Goal: Information Seeking & Learning: Find specific fact

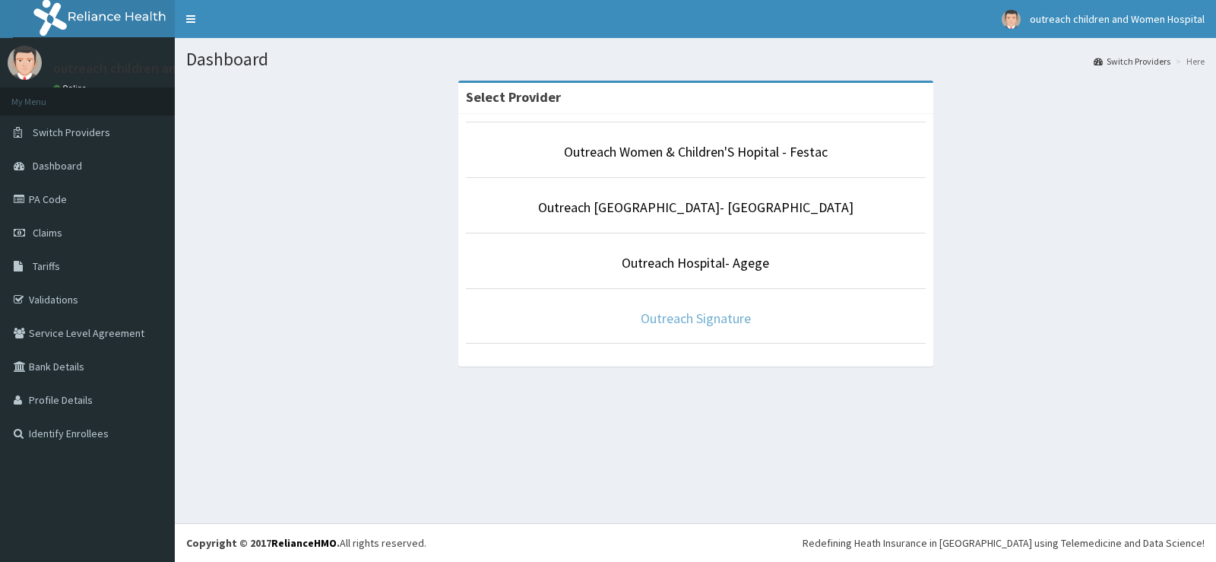
click at [704, 323] on link "Outreach Signature" at bounding box center [696, 317] width 110 height 17
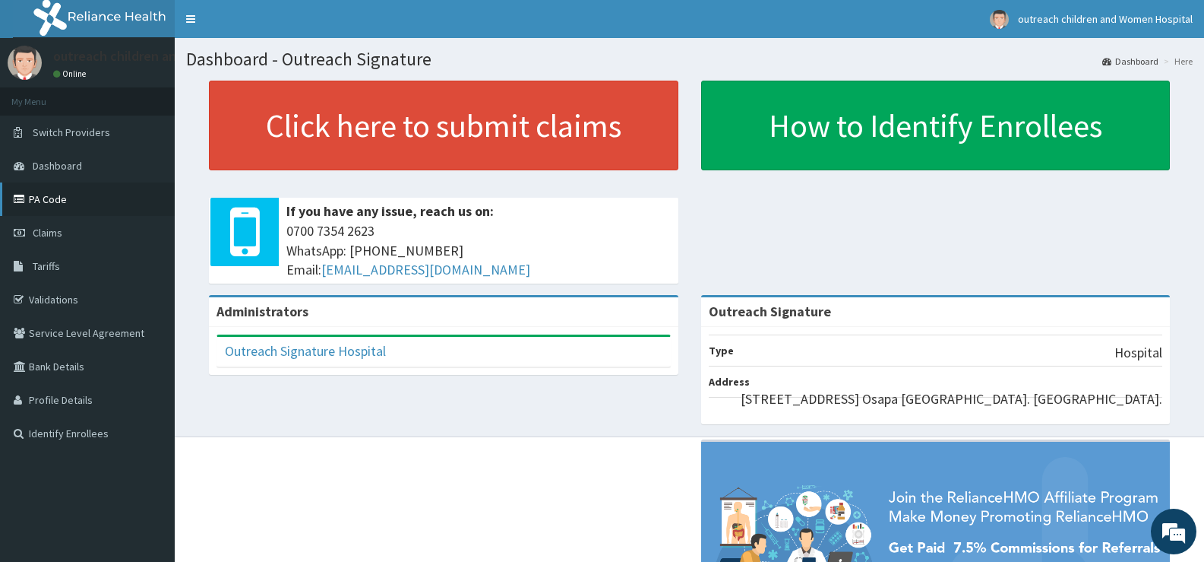
click at [52, 202] on link "PA Code" at bounding box center [87, 198] width 175 height 33
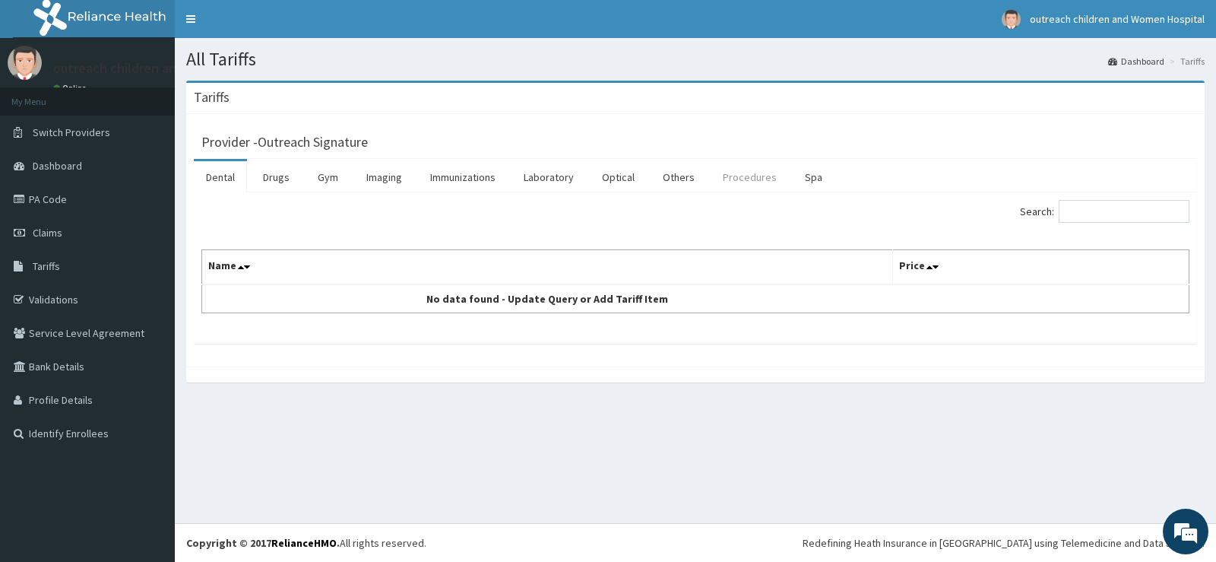
click at [746, 176] on link "Procedures" at bounding box center [749, 177] width 78 height 32
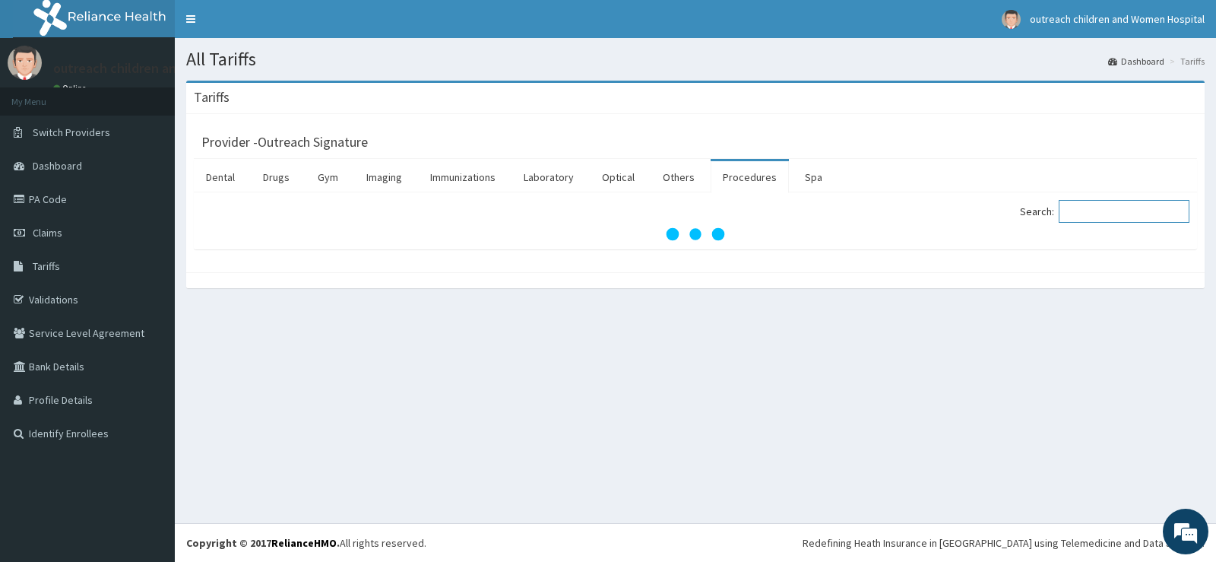
click at [1163, 220] on input "Search:" at bounding box center [1123, 211] width 131 height 23
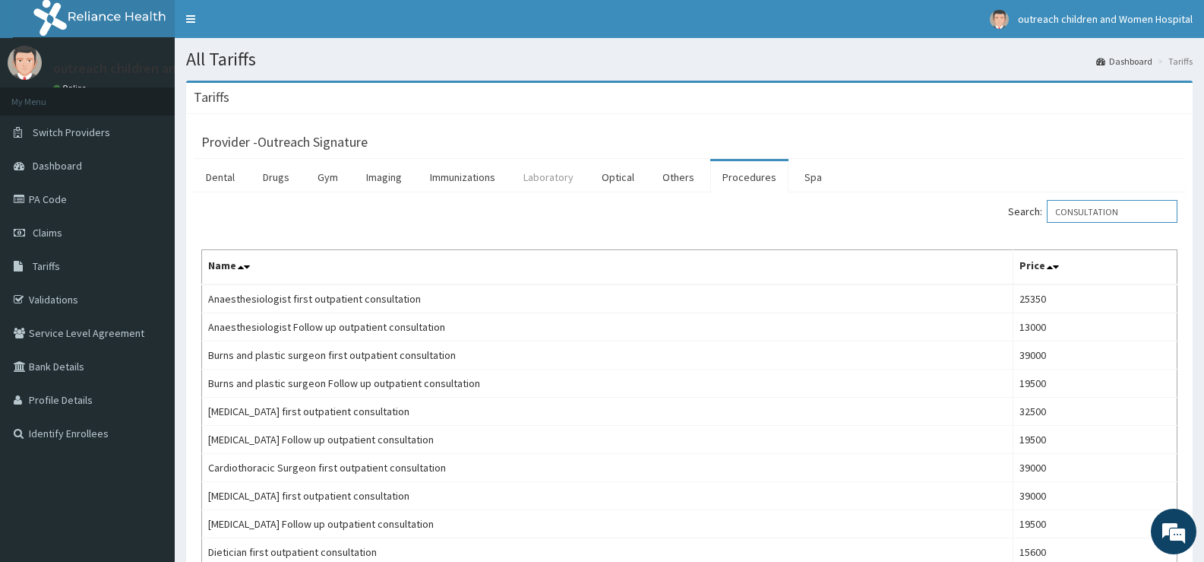
type input "CONSULTATION"
click at [530, 177] on link "Laboratory" at bounding box center [548, 177] width 74 height 32
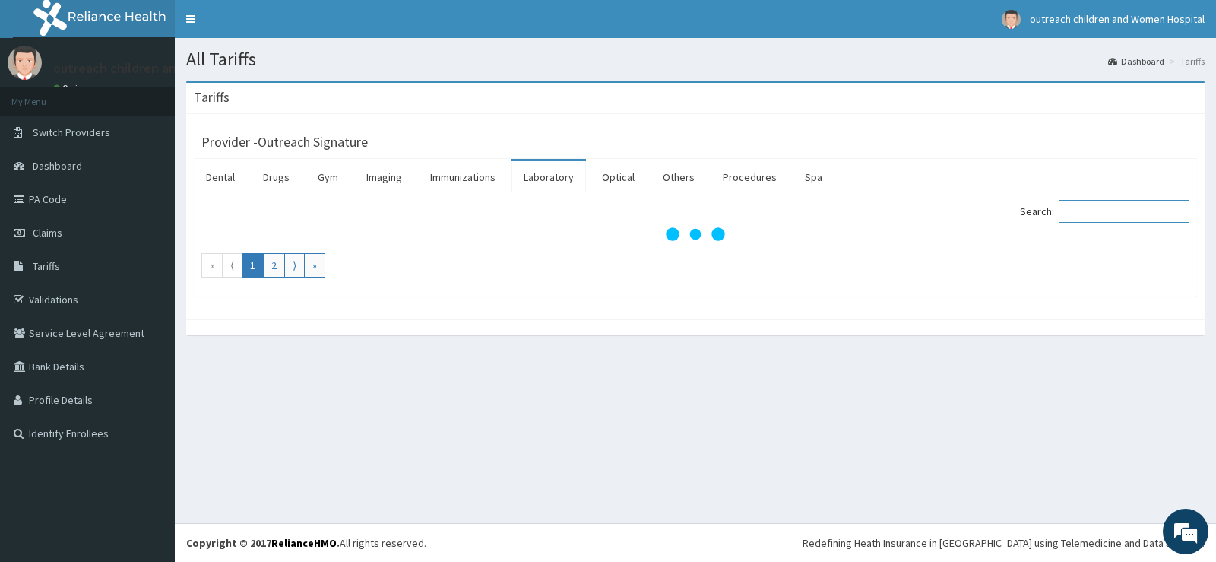
click at [1099, 203] on input "Search:" at bounding box center [1123, 211] width 131 height 23
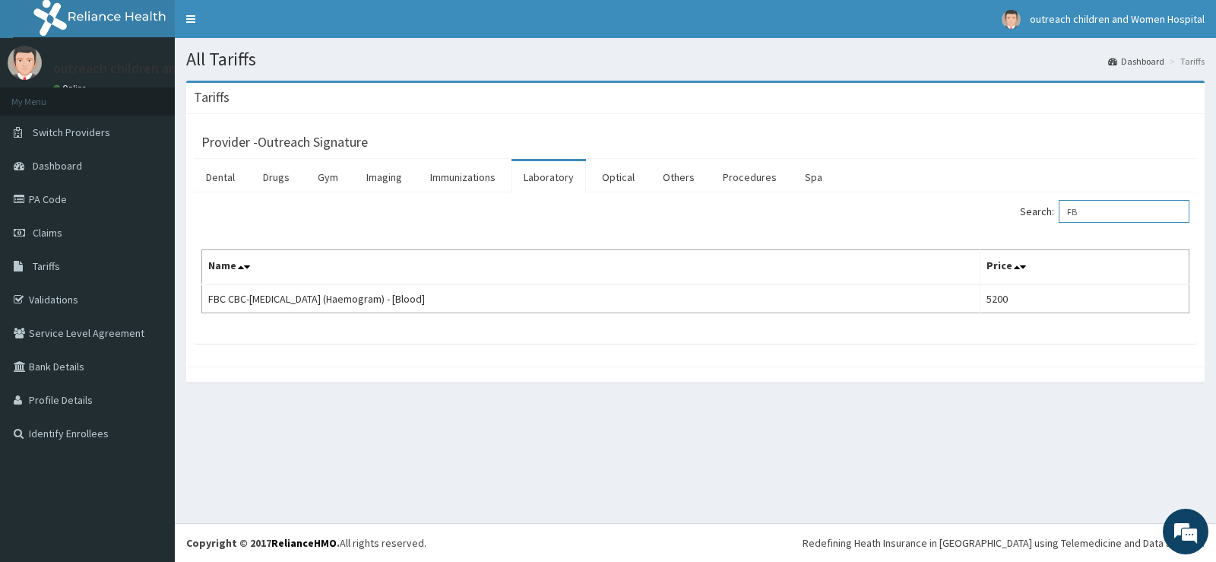
type input "F"
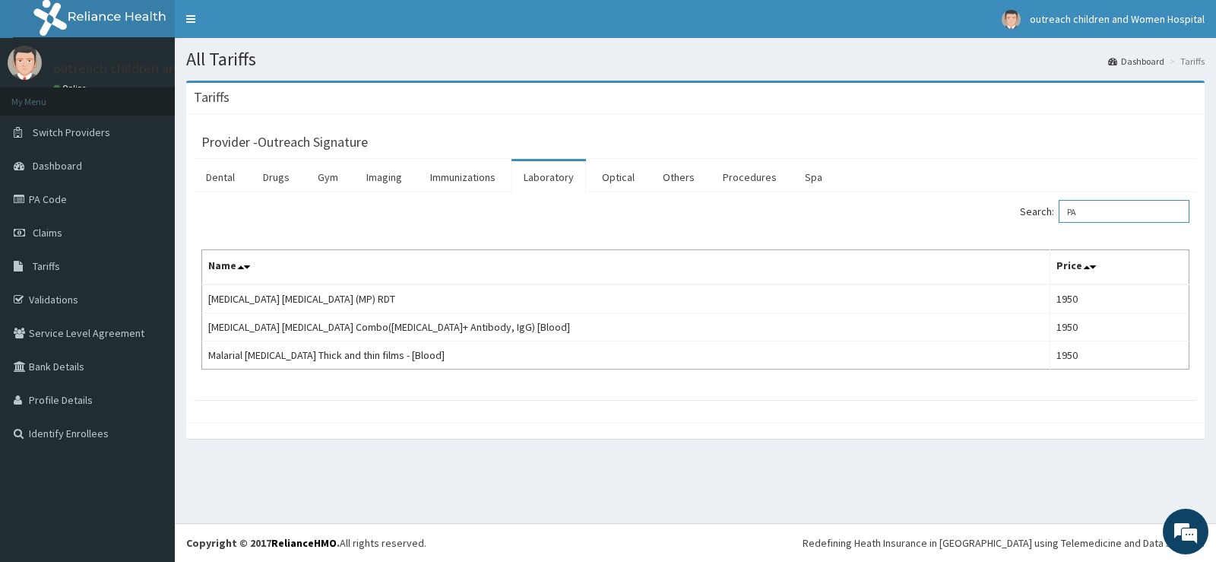
type input "P"
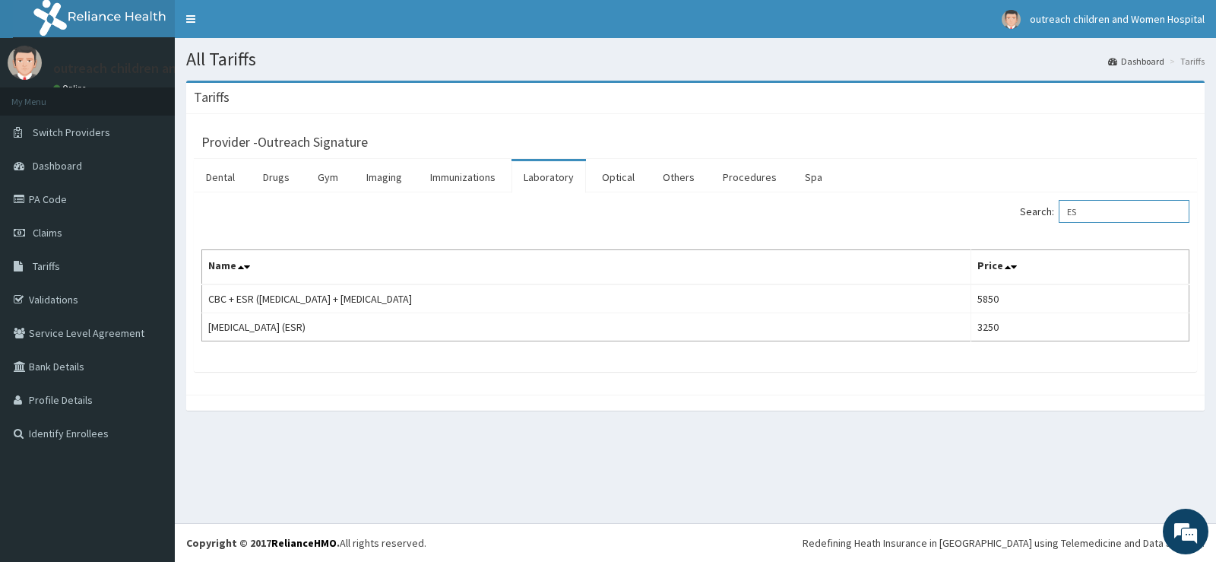
type input "E"
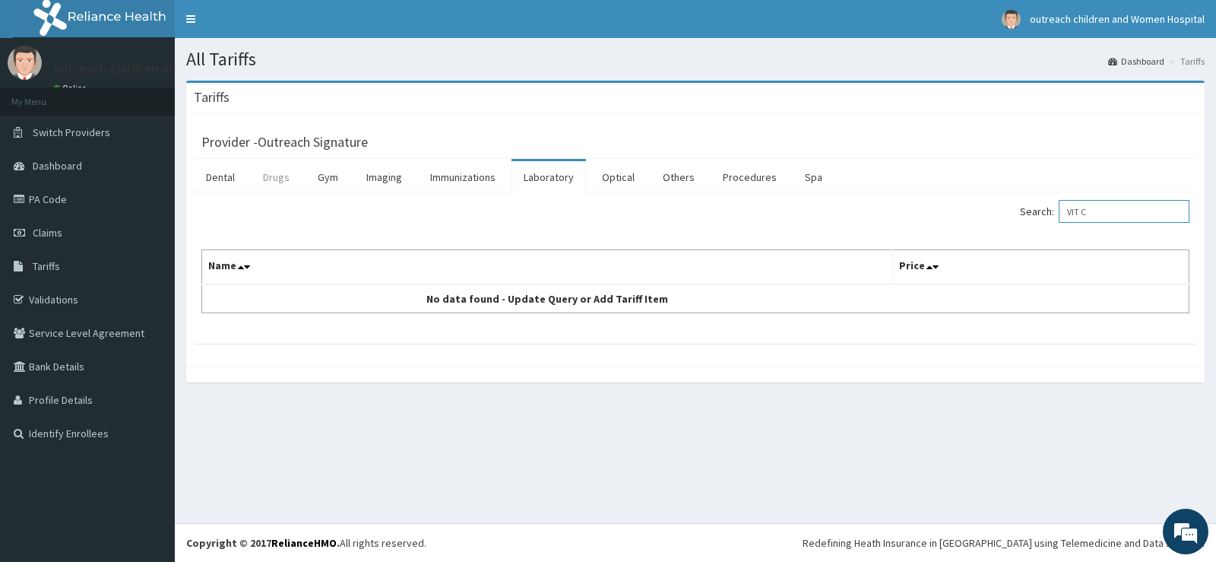
type input "VIT C"
click at [292, 175] on link "Drugs" at bounding box center [276, 177] width 51 height 32
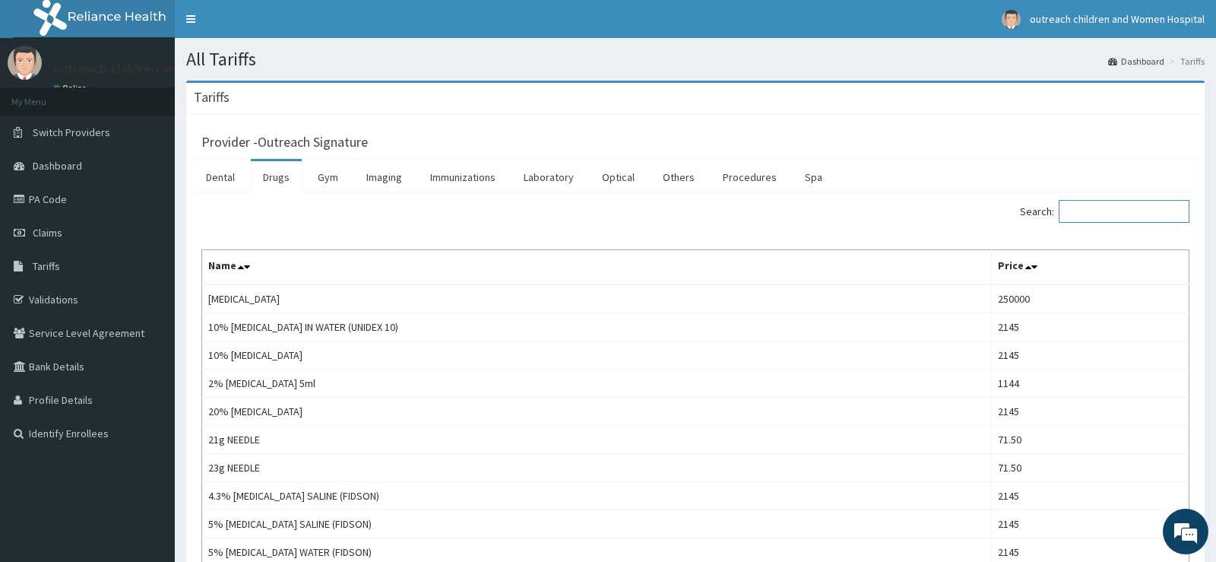
click at [1131, 209] on input "Search:" at bounding box center [1123, 211] width 131 height 23
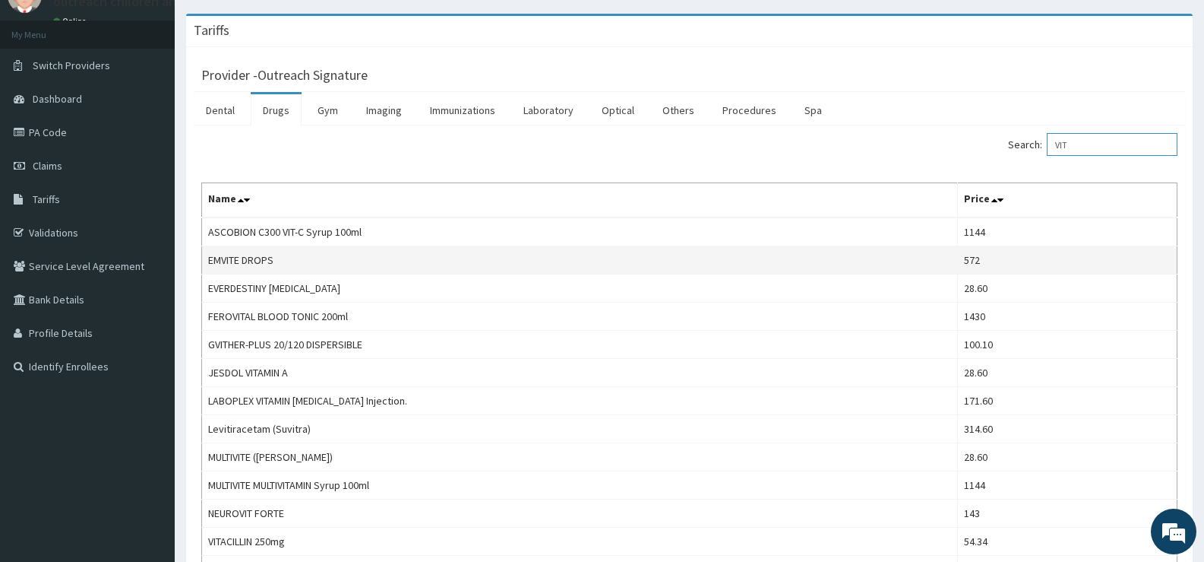
scroll to position [32, 0]
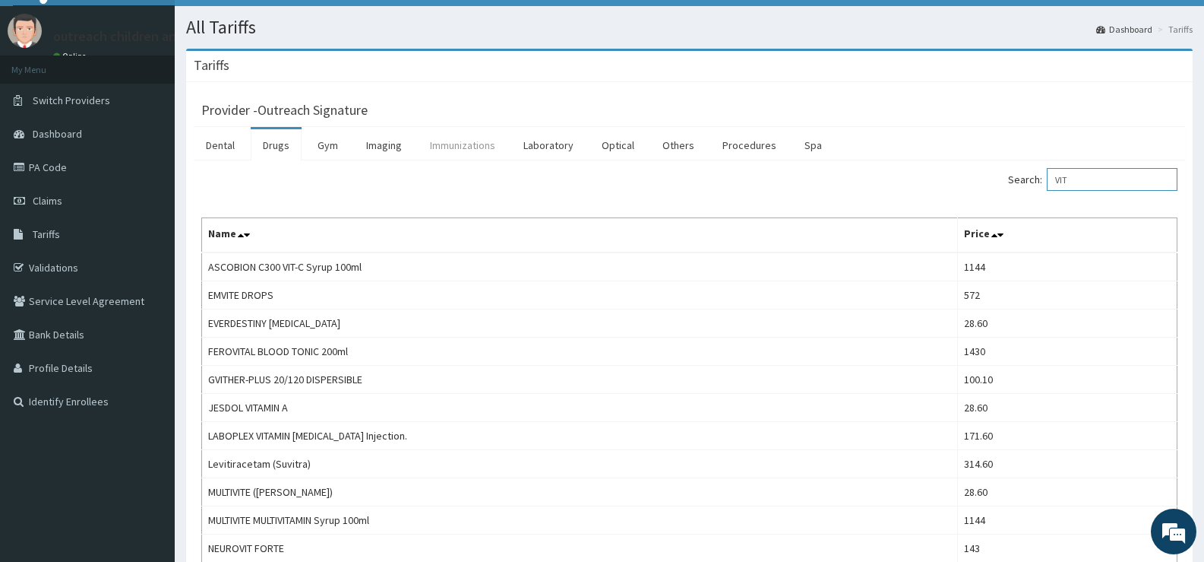
type input "VIT"
click at [480, 147] on link "Immunizations" at bounding box center [463, 145] width 90 height 32
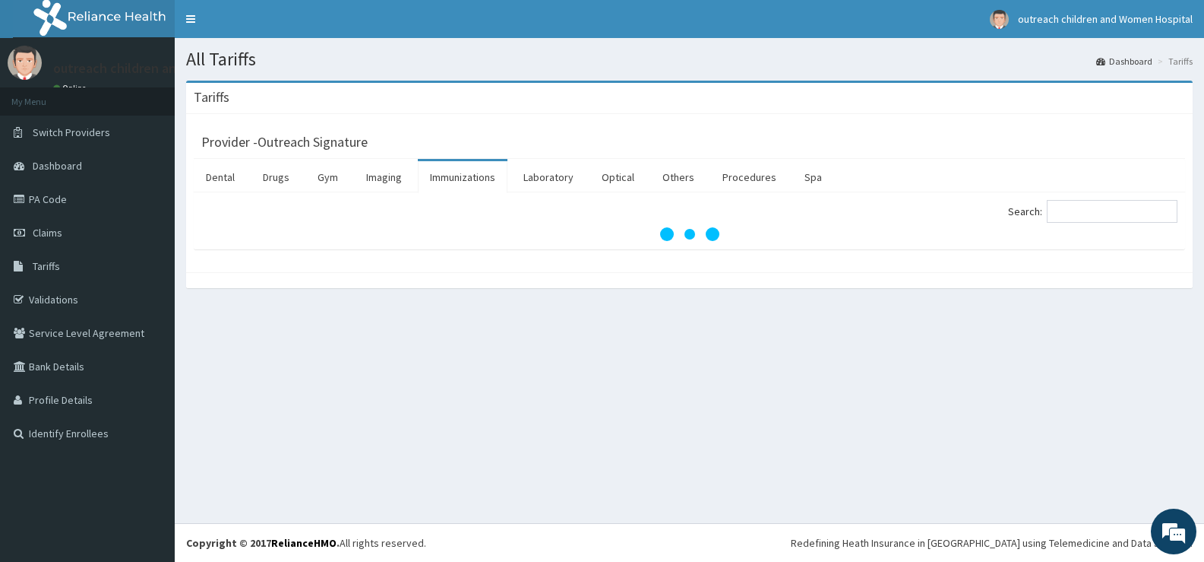
scroll to position [0, 0]
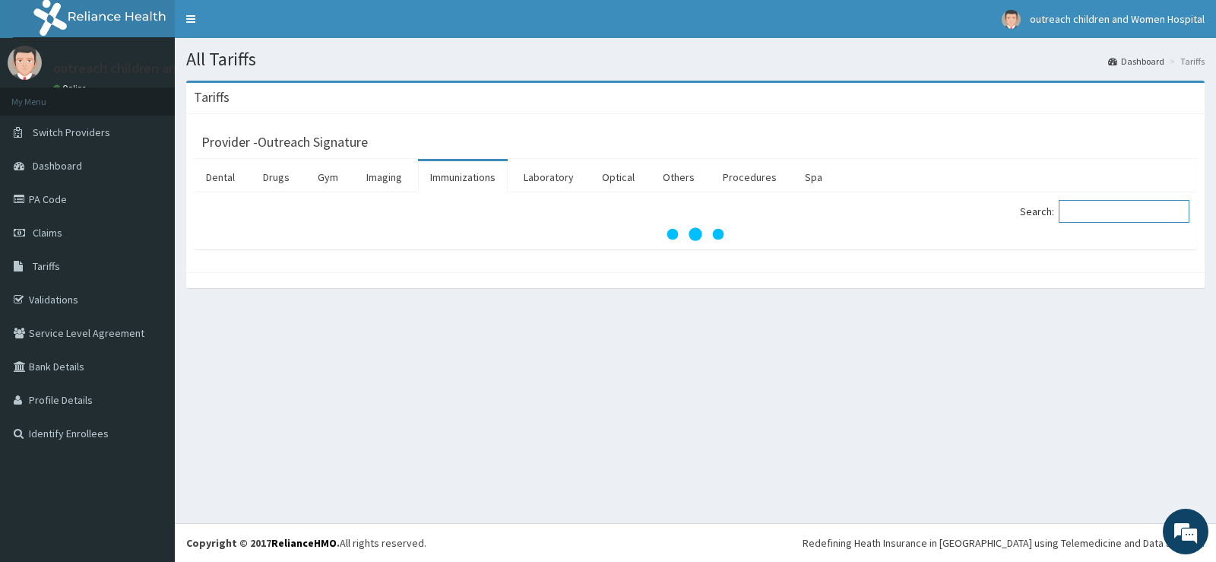
click at [1155, 212] on input "Search:" at bounding box center [1123, 211] width 131 height 23
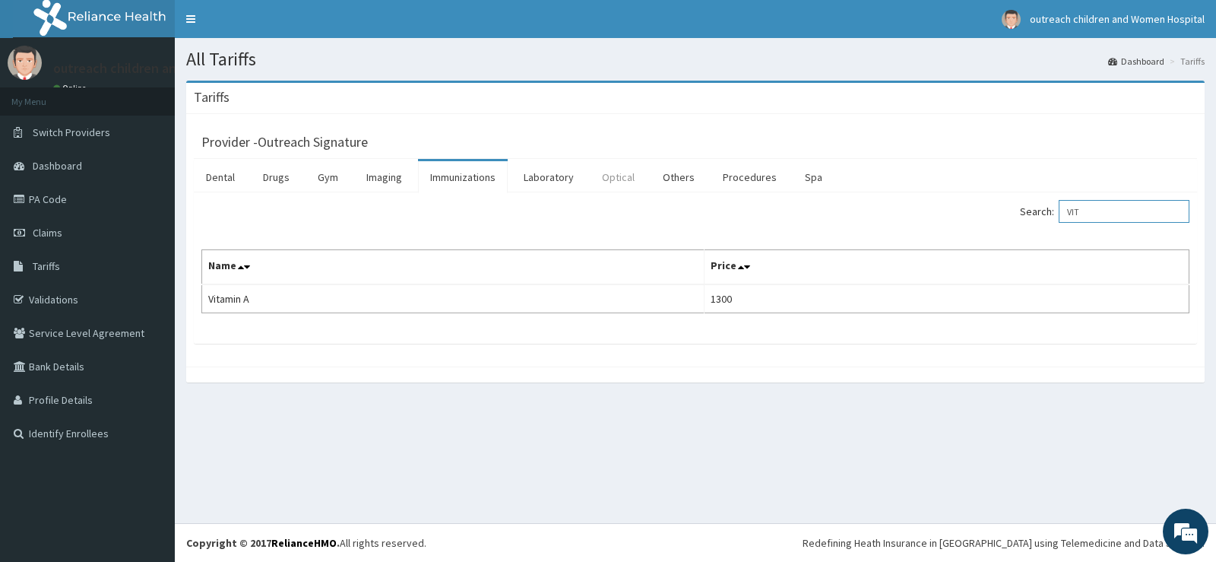
type input "VIT"
click at [623, 175] on link "Optical" at bounding box center [618, 177] width 57 height 32
click at [1100, 210] on input "Search:" at bounding box center [1123, 211] width 131 height 23
type input "VIT"
click at [685, 179] on link "Others" at bounding box center [678, 177] width 56 height 32
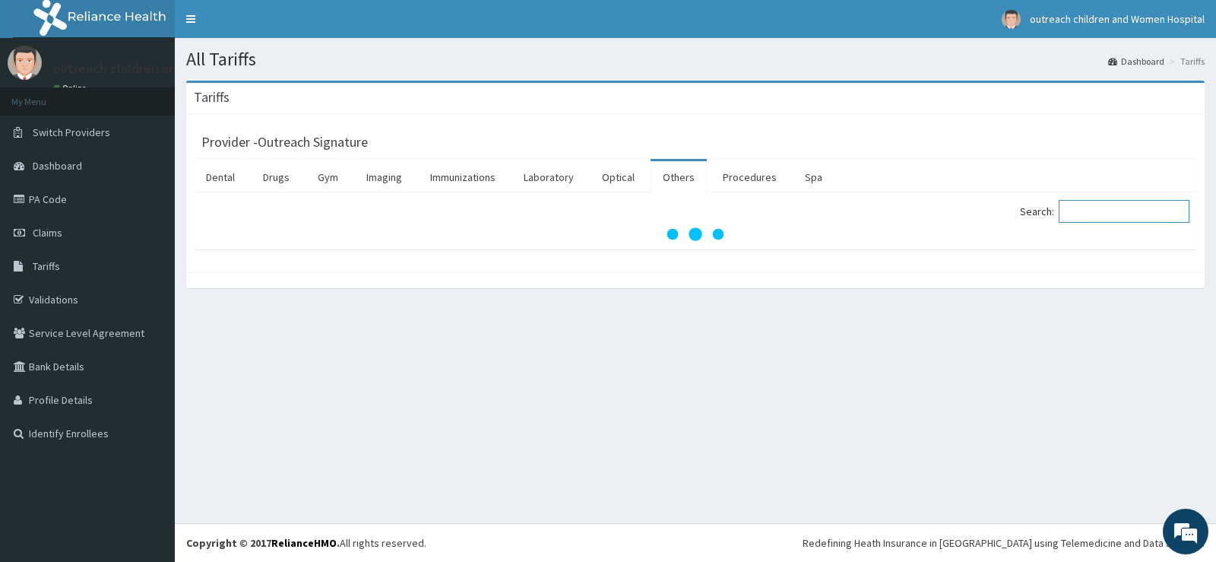
click at [1118, 201] on input "Search:" at bounding box center [1123, 211] width 131 height 23
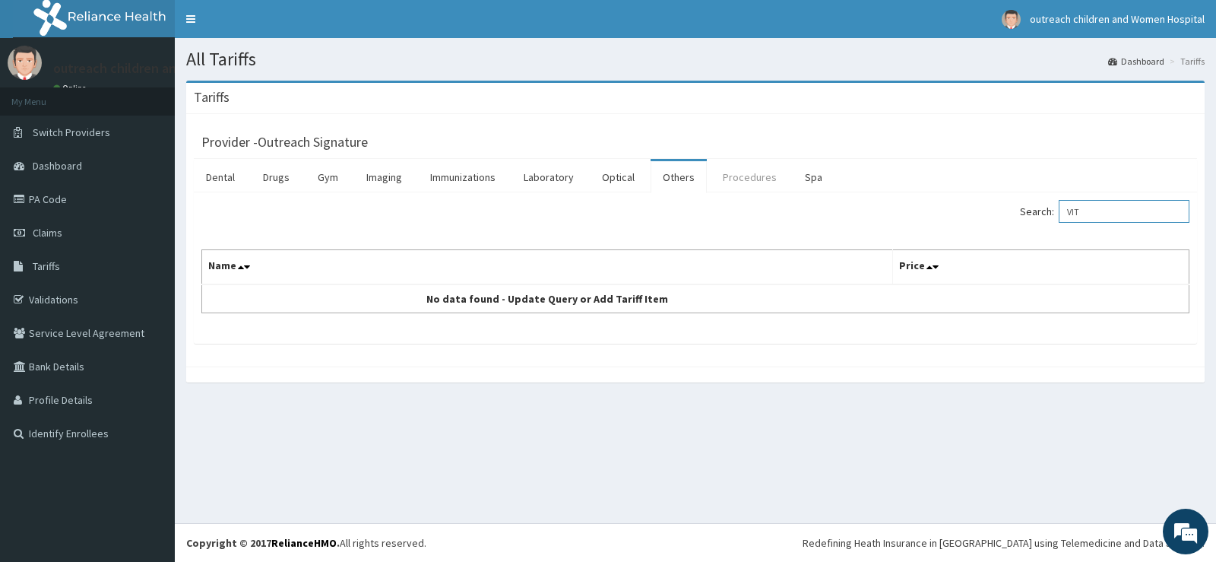
type input "VIT"
click at [737, 176] on link "Procedures" at bounding box center [749, 177] width 78 height 32
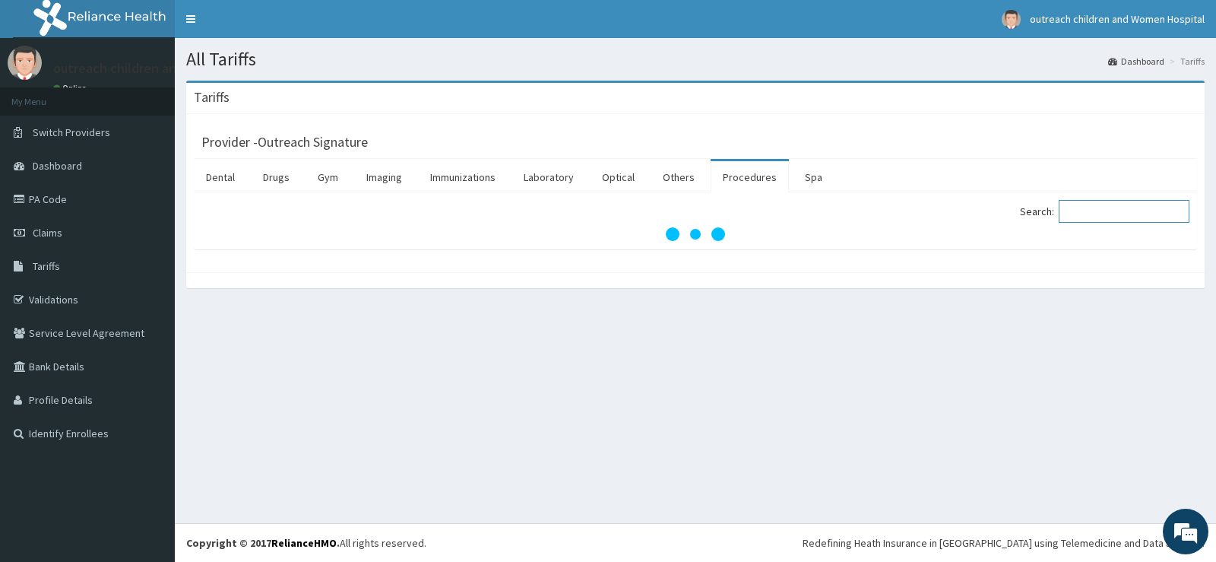
click at [1150, 217] on input "Search:" at bounding box center [1123, 211] width 131 height 23
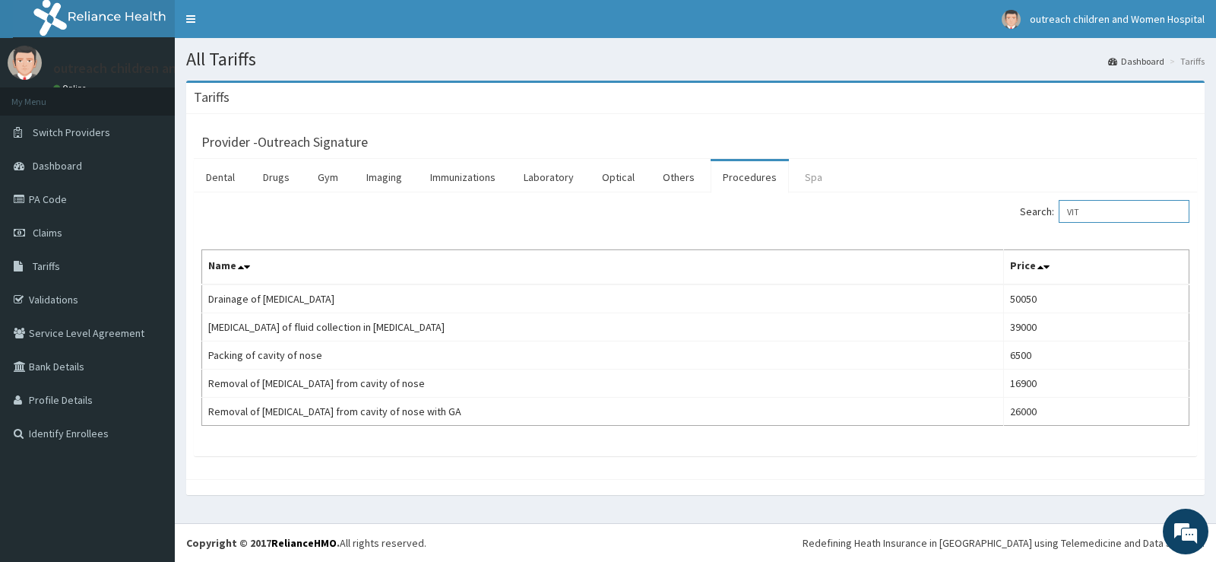
type input "VIT"
click at [803, 171] on link "Spa" at bounding box center [814, 177] width 42 height 32
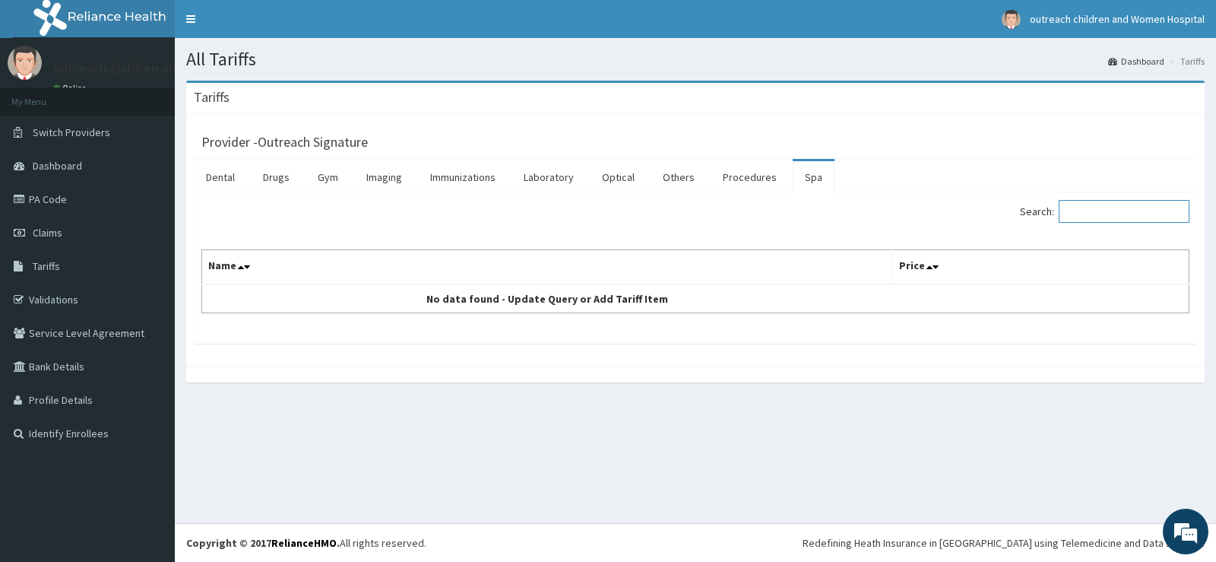
click at [1110, 204] on input "Search:" at bounding box center [1123, 211] width 131 height 23
type input "VIT"
click at [402, 177] on link "Imaging" at bounding box center [384, 177] width 60 height 32
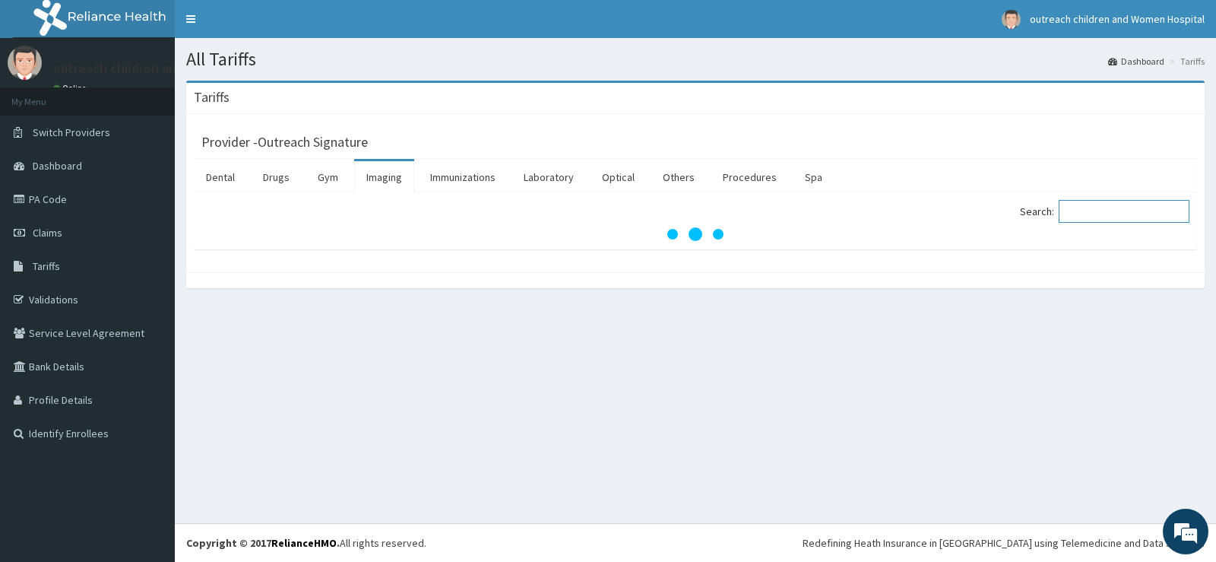
click at [1090, 210] on input "Search:" at bounding box center [1123, 211] width 131 height 23
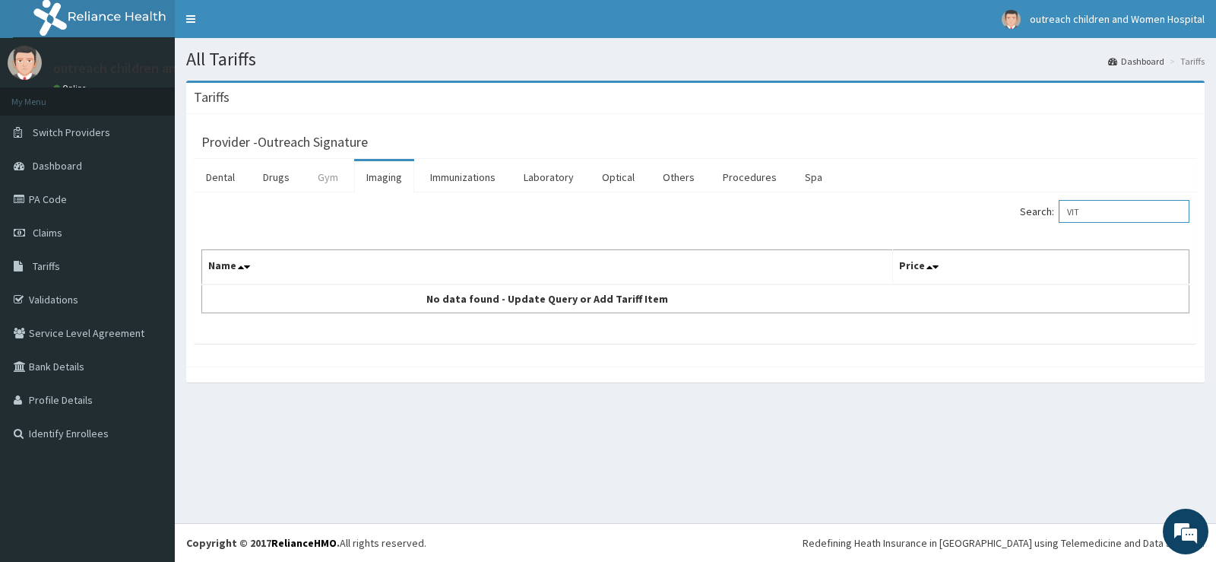
type input "VIT"
click at [337, 184] on link "Gym" at bounding box center [327, 177] width 45 height 32
click at [1093, 213] on input "Search:" at bounding box center [1123, 211] width 131 height 23
type input "VIT"
click at [216, 169] on link "Dental" at bounding box center [220, 177] width 53 height 32
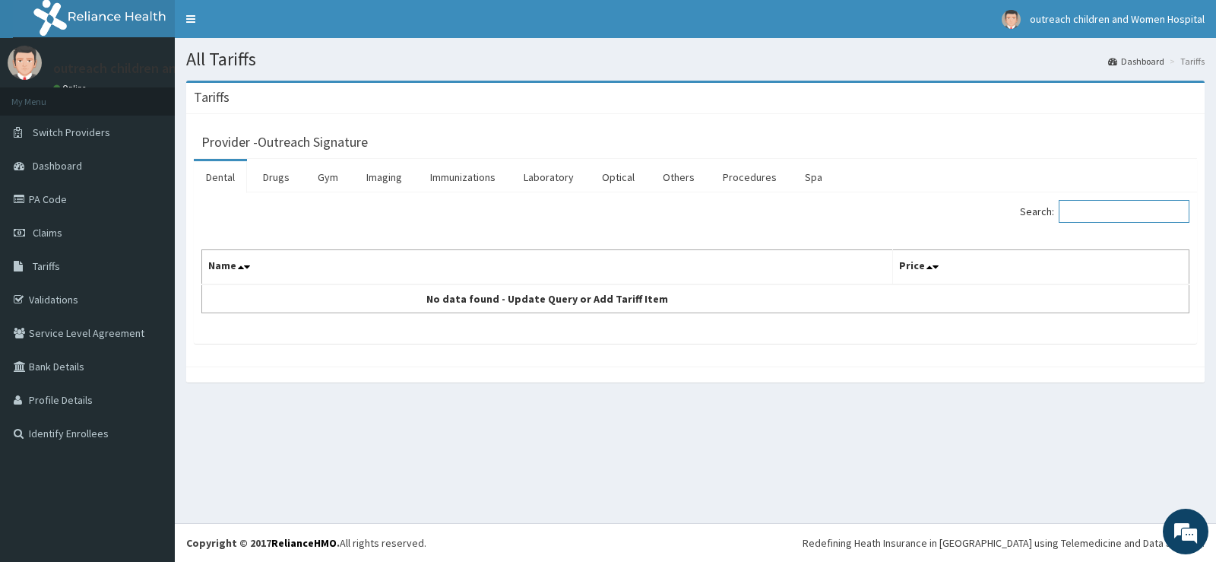
click at [1093, 204] on input "Search:" at bounding box center [1123, 211] width 131 height 23
type input "VIT"
click at [278, 184] on link "Drugs" at bounding box center [276, 177] width 51 height 32
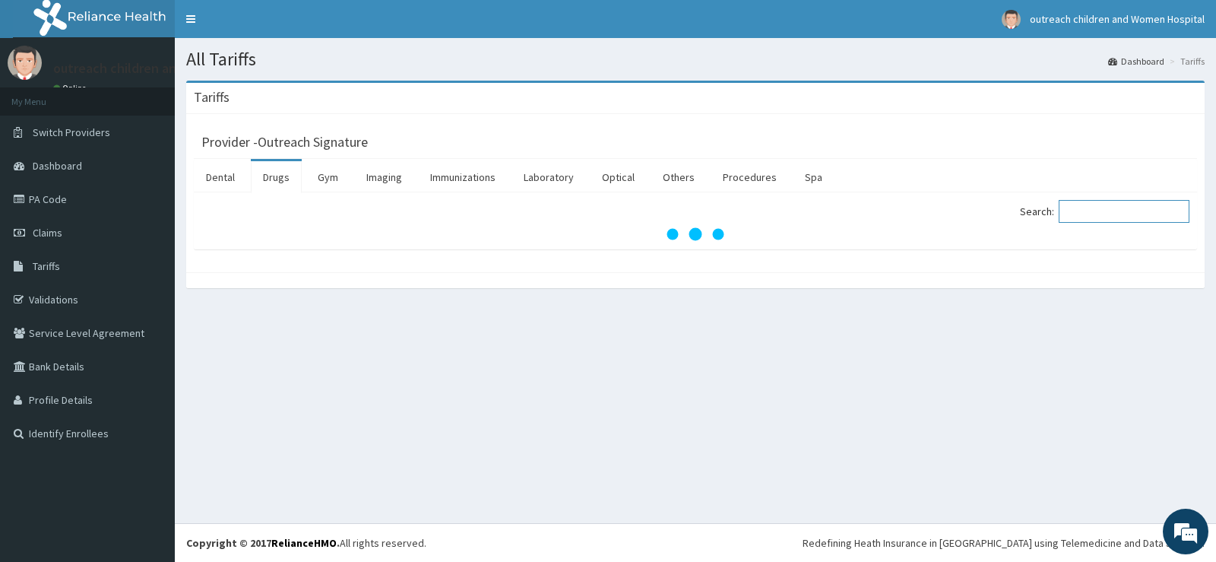
click at [1141, 214] on input "Search:" at bounding box center [1123, 211] width 131 height 23
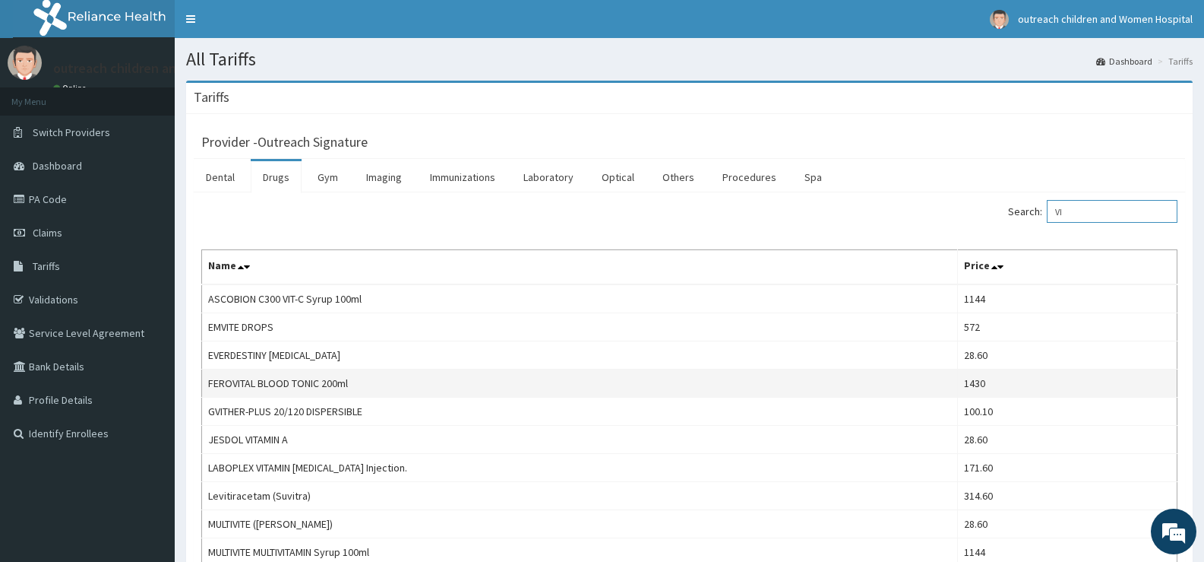
type input "V"
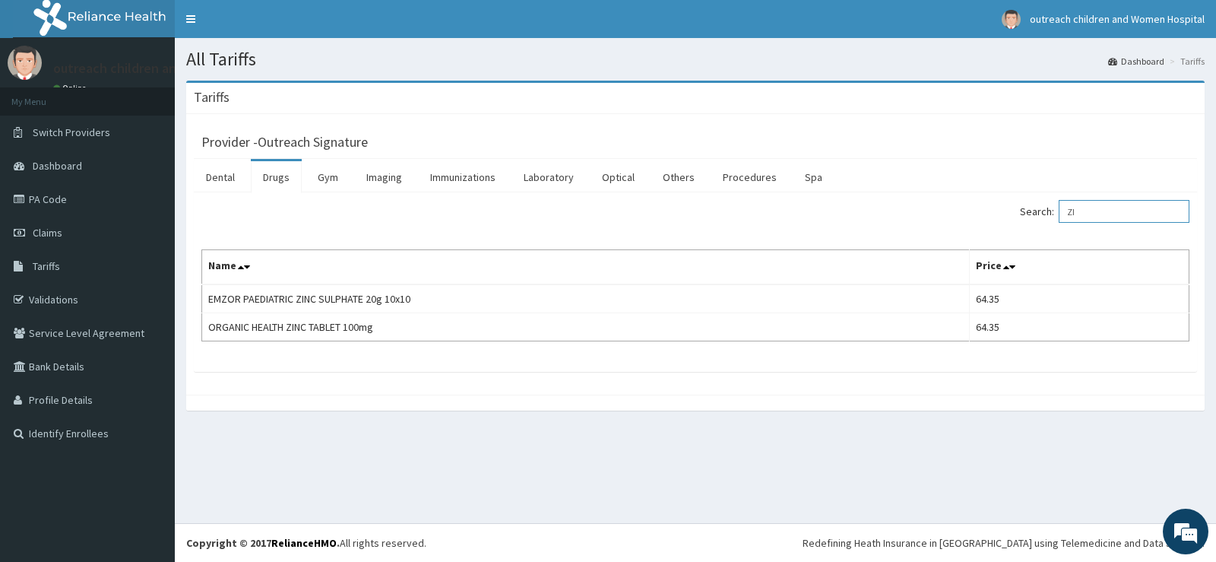
type input "Z"
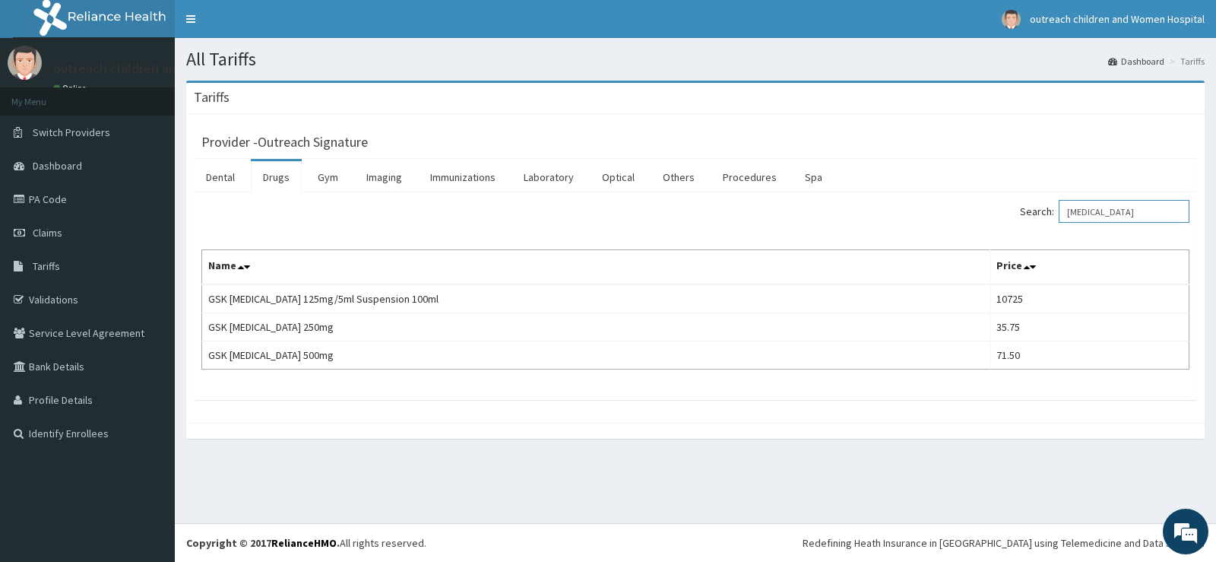
type input "AMOXIL"
